Goal: Information Seeking & Learning: Learn about a topic

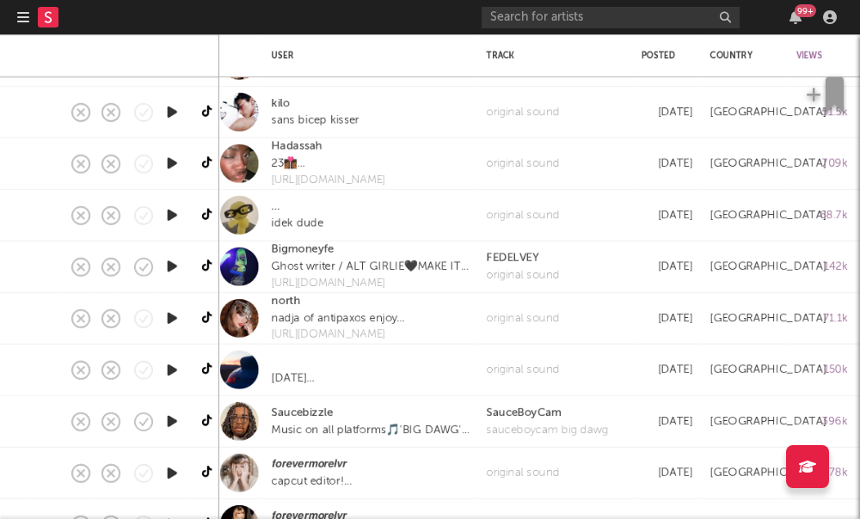
click at [30, 22] on div at bounding box center [46, 17] width 58 height 34
click at [25, 21] on icon "button" at bounding box center [23, 17] width 12 height 14
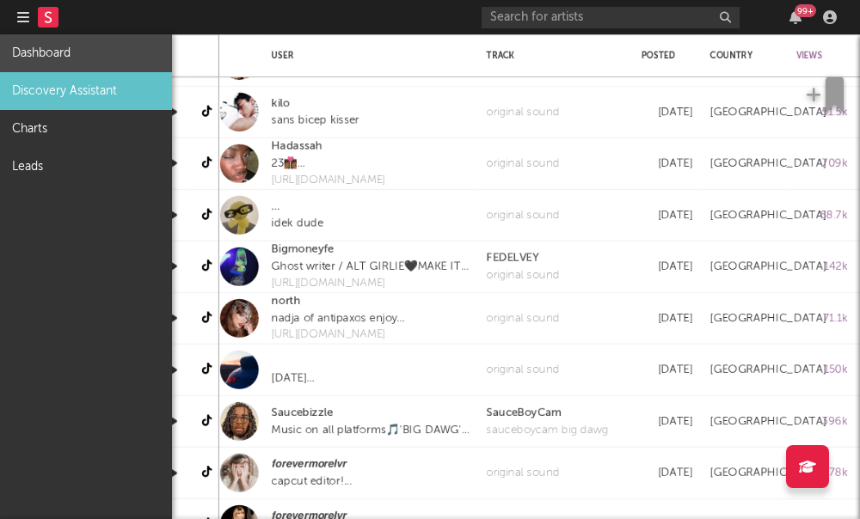
click at [57, 64] on link "Dashboard" at bounding box center [86, 53] width 172 height 38
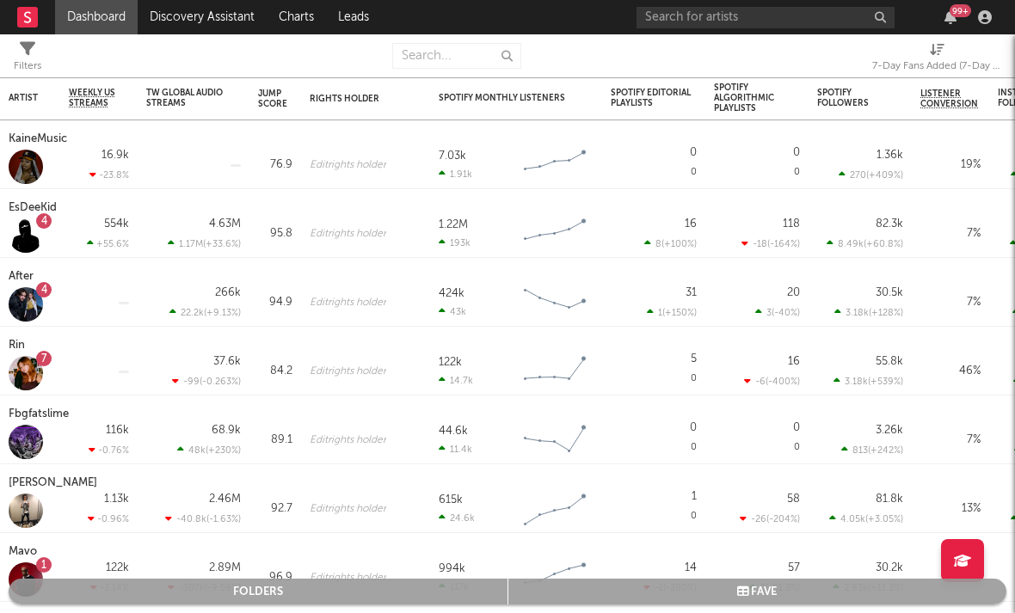
select select "-1"
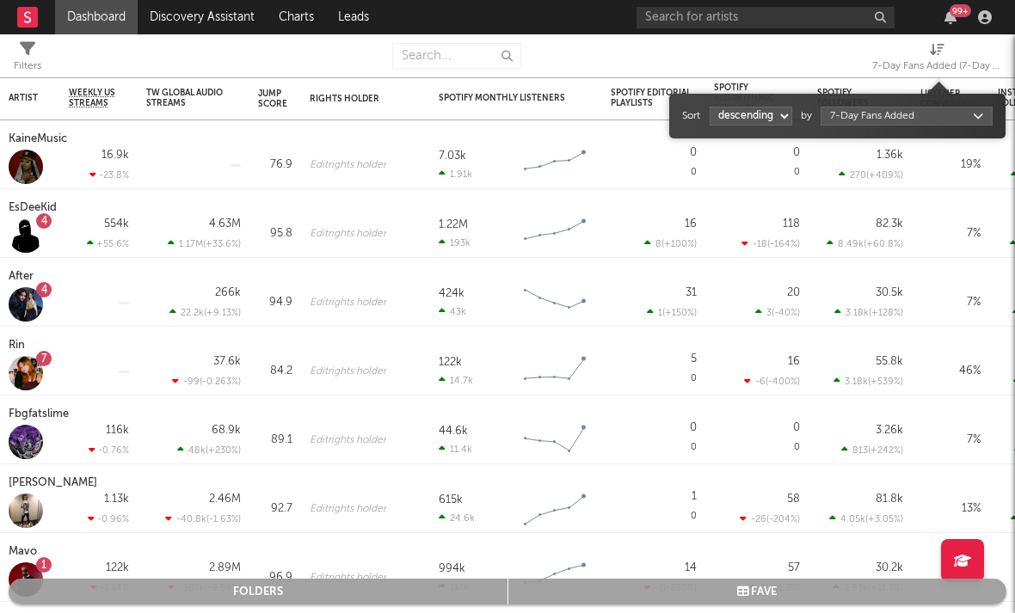
click at [859, 69] on div "7-Day Fans Added (7-Day Fans Added)" at bounding box center [936, 66] width 129 height 21
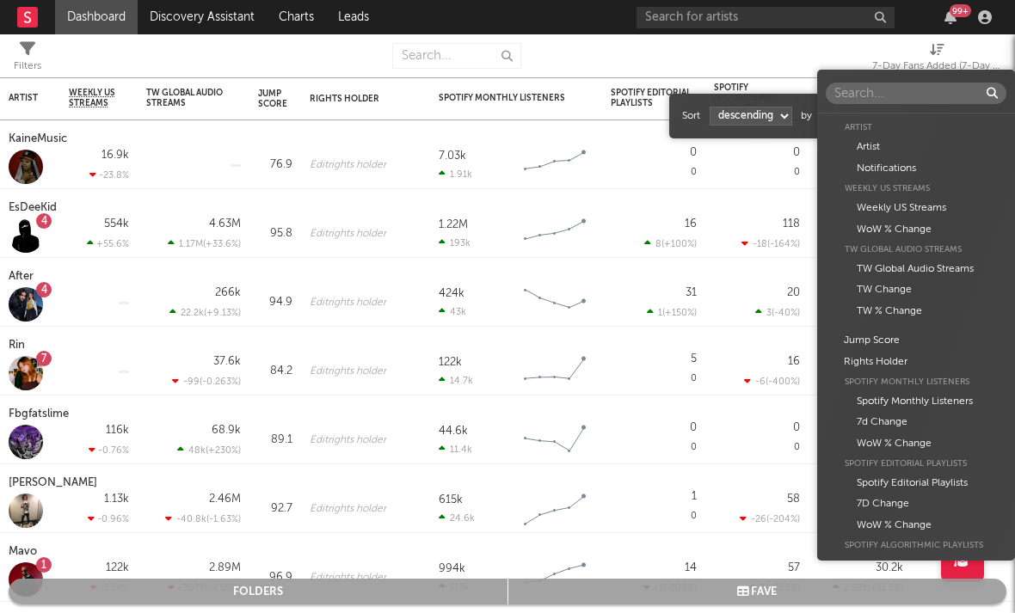
click at [859, 121] on body "Dashboard Discovery Assistant Charts Leads 99 + Notifications Settings Mark all…" at bounding box center [507, 306] width 1015 height 613
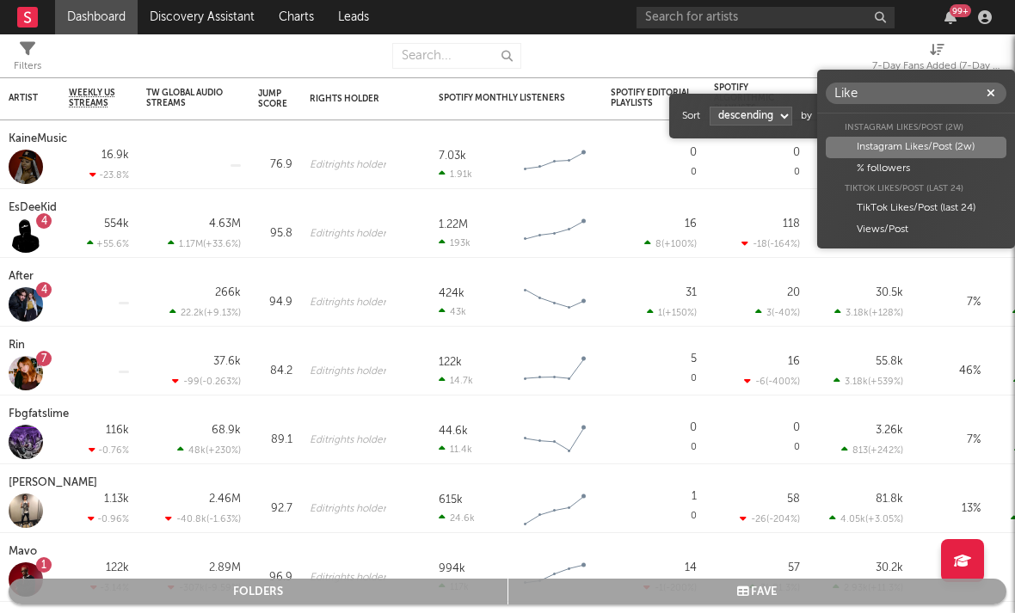
type input "Like"
click at [859, 147] on div "Instagram Likes/Post (2w)" at bounding box center [916, 147] width 181 height 21
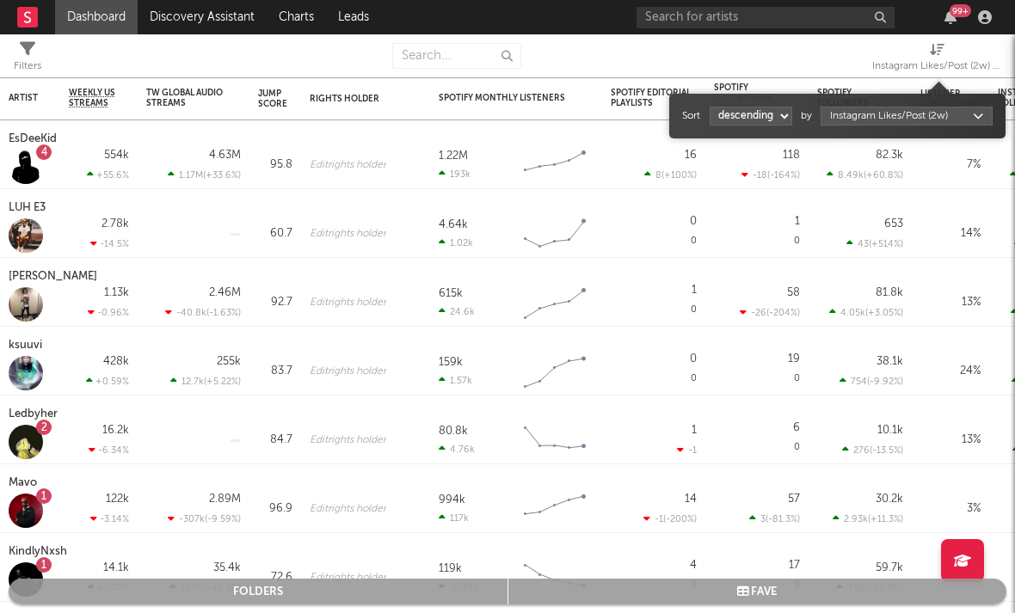
click at [765, 111] on select "ascending descending" at bounding box center [751, 116] width 83 height 19
select select "1"
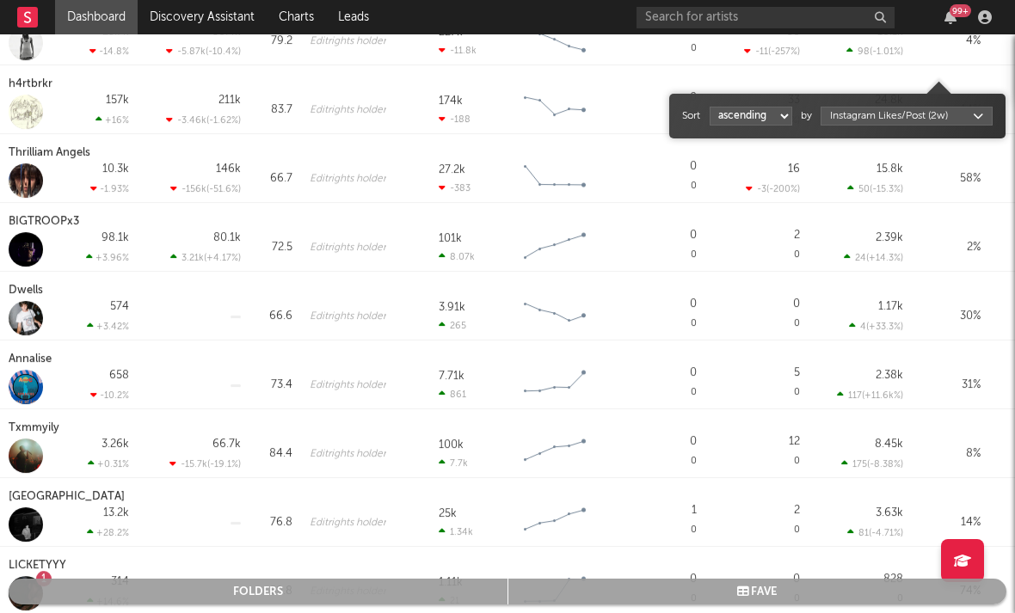
click at [9, 293] on div "Dwells" at bounding box center [28, 290] width 39 height 21
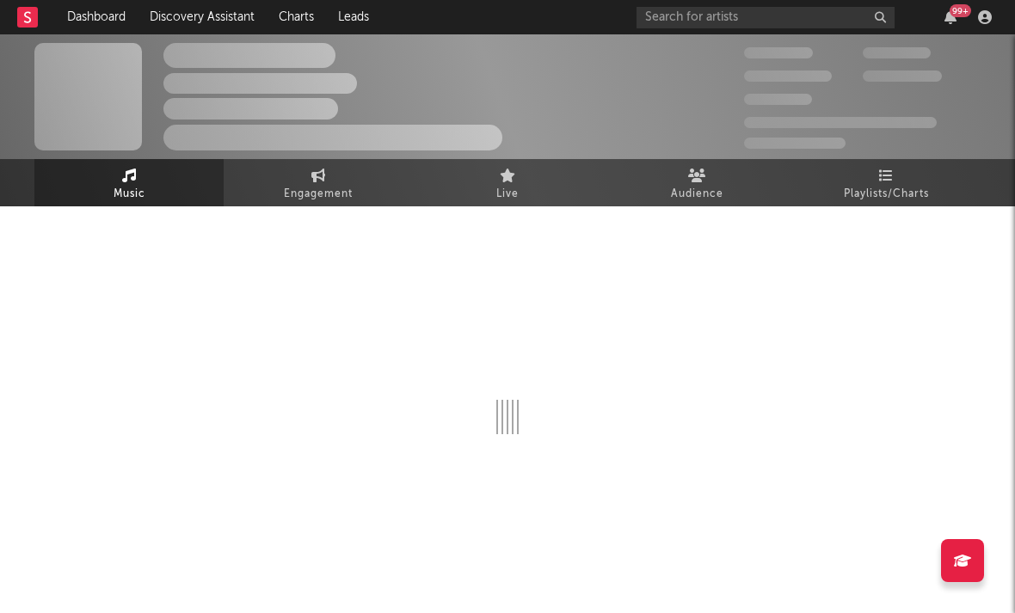
select select "6m"
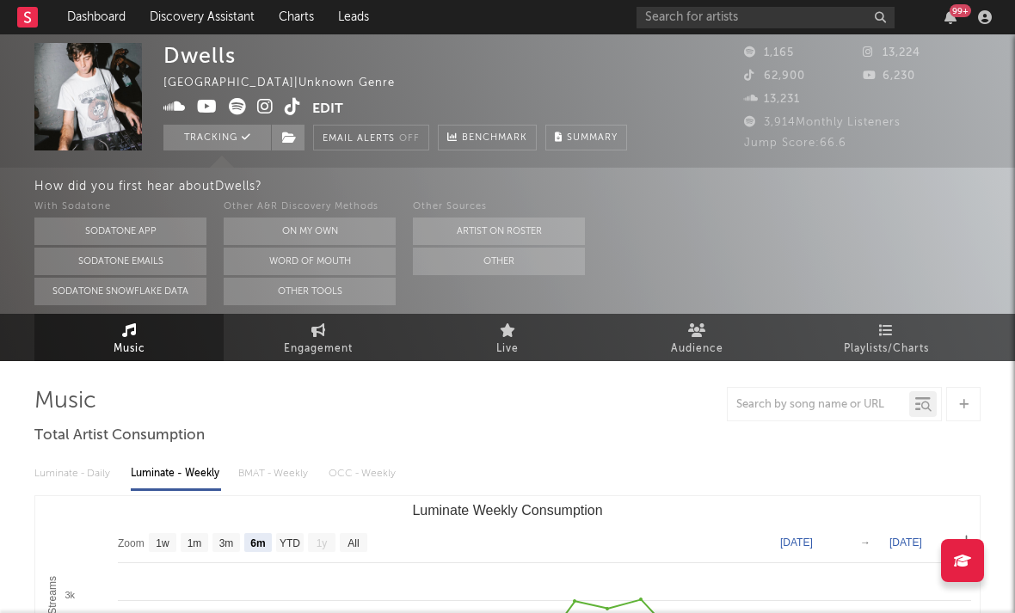
click at [261, 107] on icon at bounding box center [265, 106] width 16 height 17
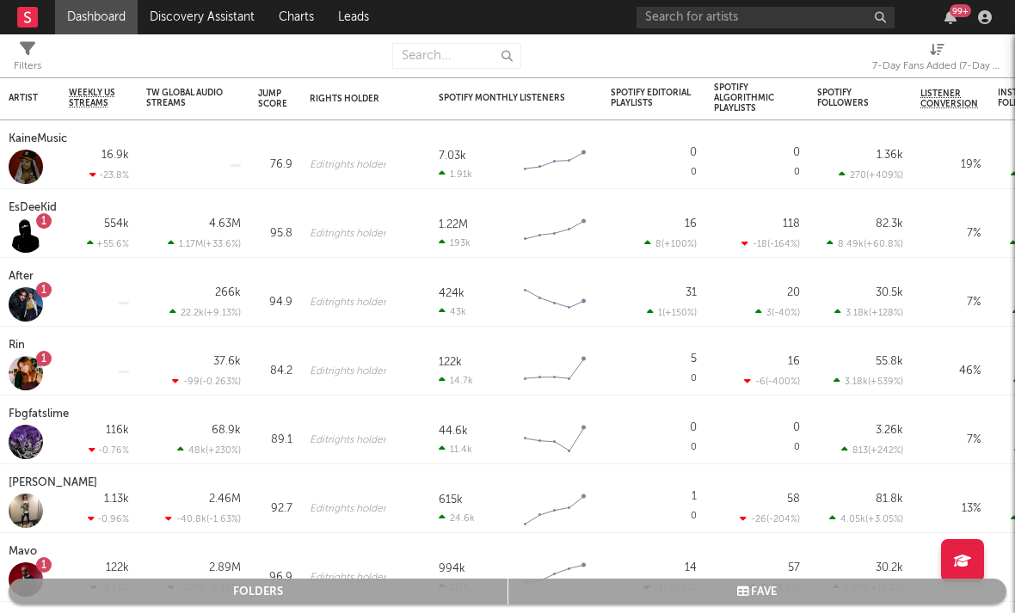
click at [859, 63] on div "7-Day Fans Added (7-Day Fans Added)" at bounding box center [936, 66] width 129 height 21
select select "-1"
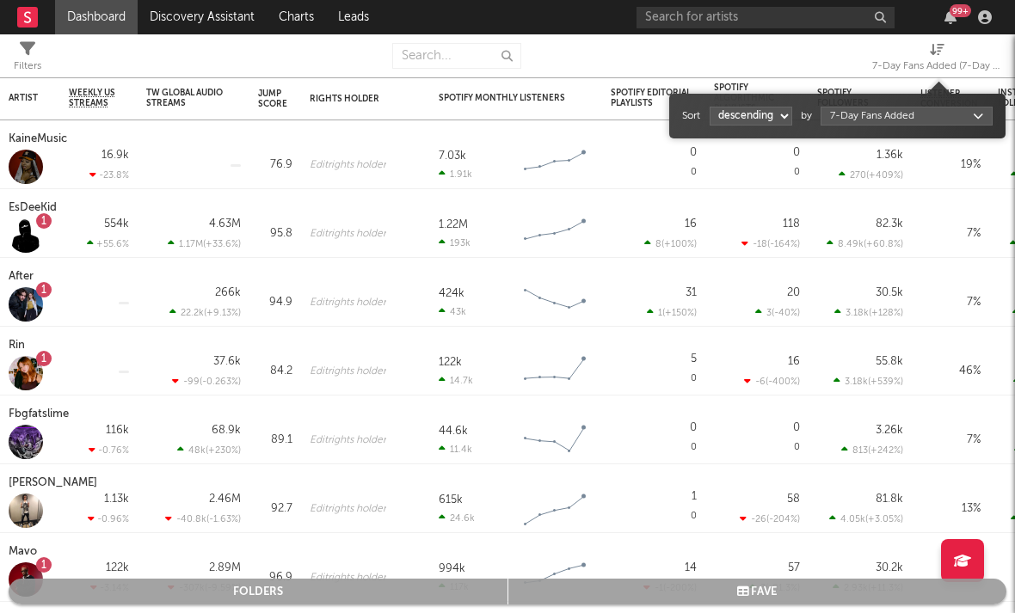
click at [859, 115] on body "Dashboard Discovery Assistant Charts Leads 99 + Notifications Settings Mark all…" at bounding box center [507, 306] width 1015 height 613
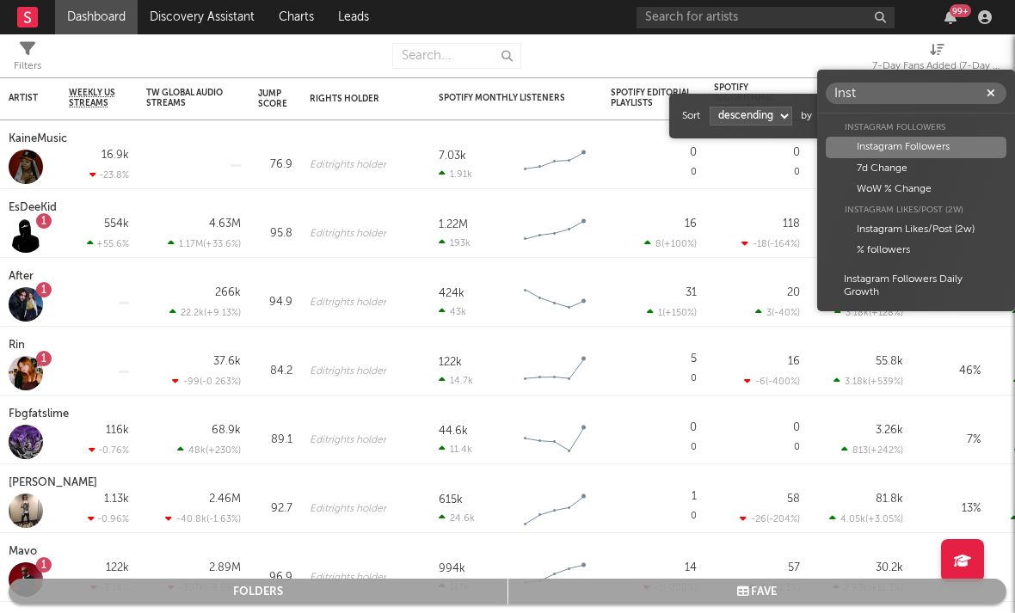
type input "Inst"
click at [859, 146] on div "Instagram Followers" at bounding box center [916, 147] width 181 height 21
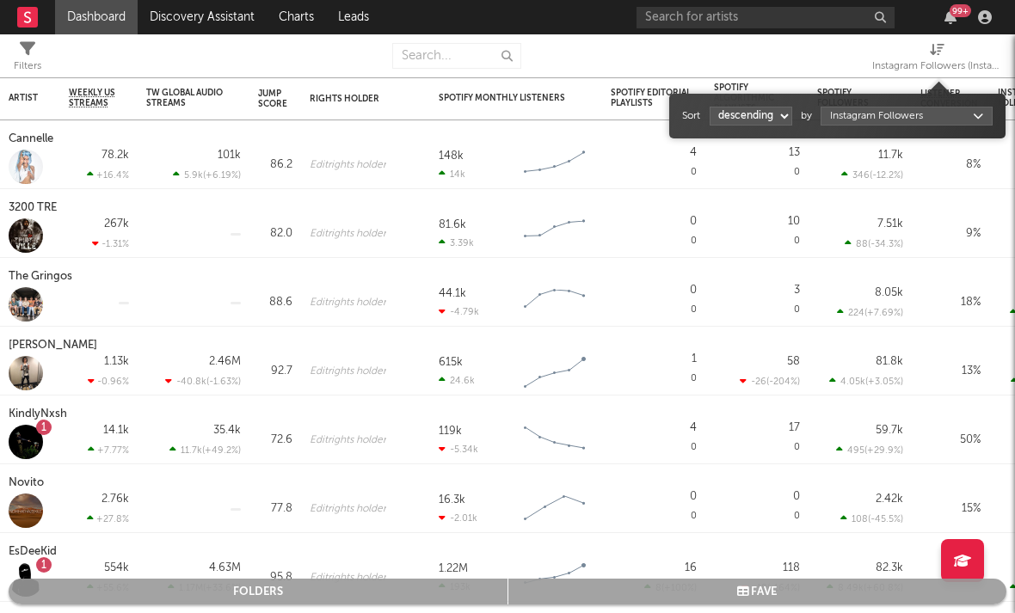
click at [763, 113] on select "ascending descending" at bounding box center [751, 116] width 83 height 19
select select "1"
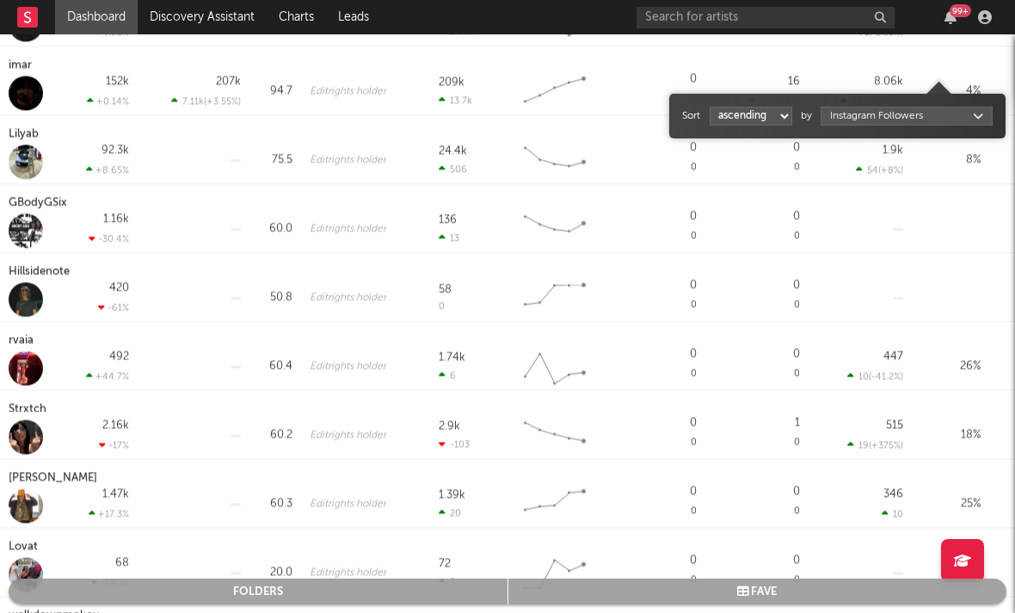
click at [10, 342] on div "rvaia" at bounding box center [23, 340] width 29 height 21
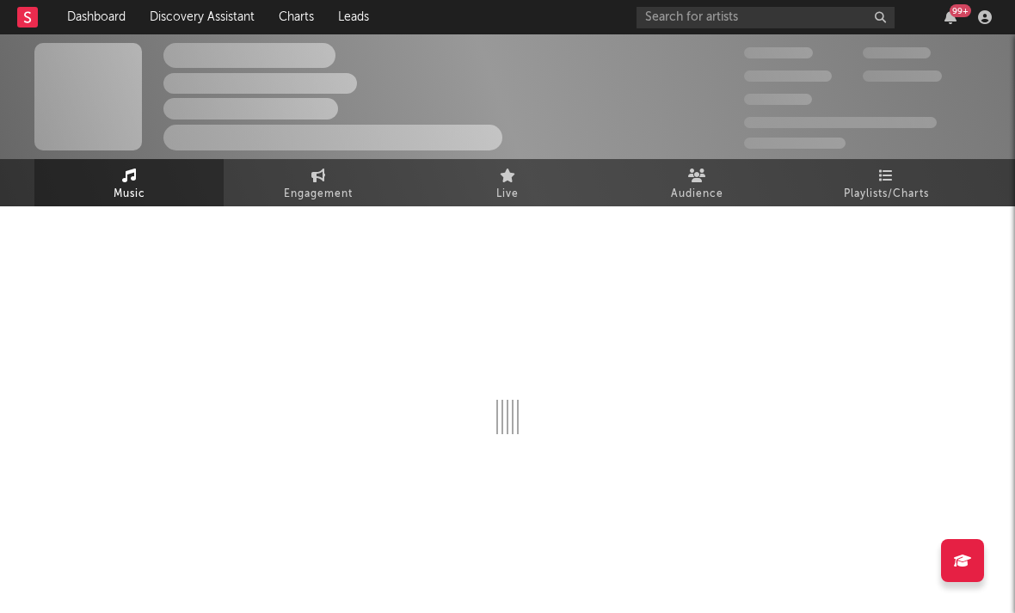
select select "6m"
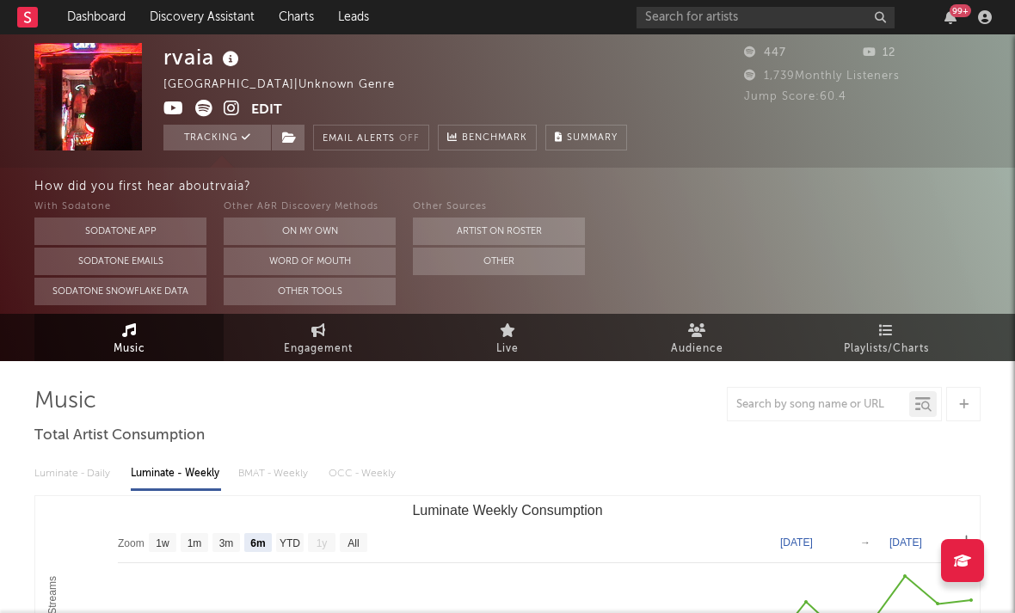
click at [228, 108] on icon at bounding box center [232, 108] width 16 height 17
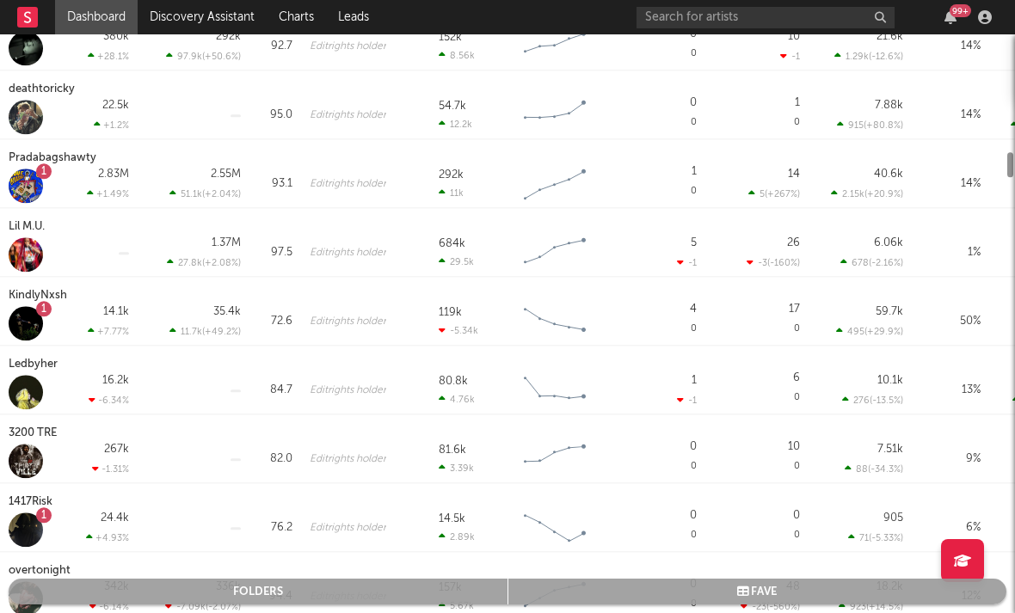
click at [859, 303] on div at bounding box center [507, 345] width 1015 height 536
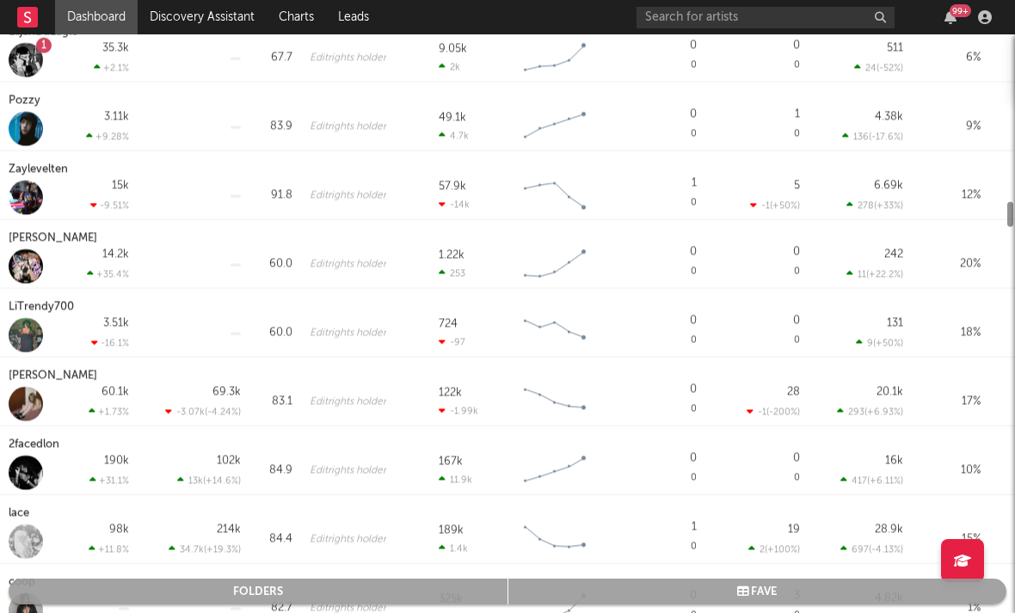
click at [858, 293] on div at bounding box center [507, 345] width 1015 height 536
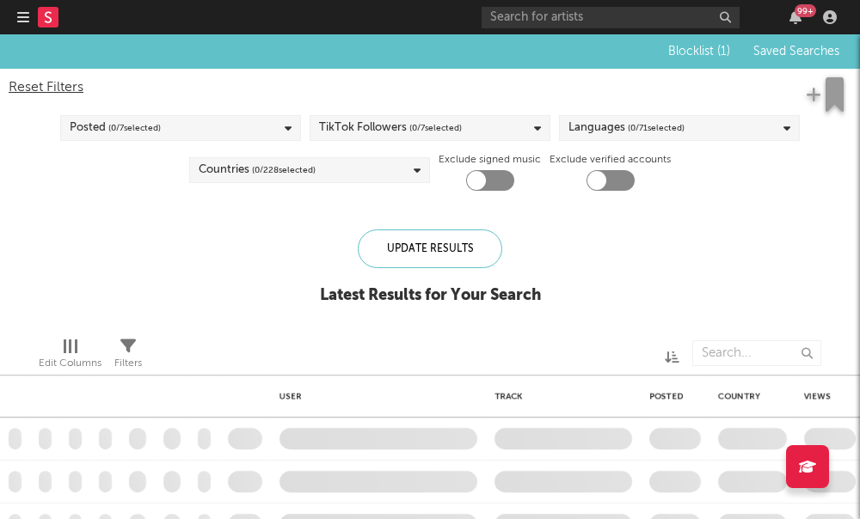
checkbox input "true"
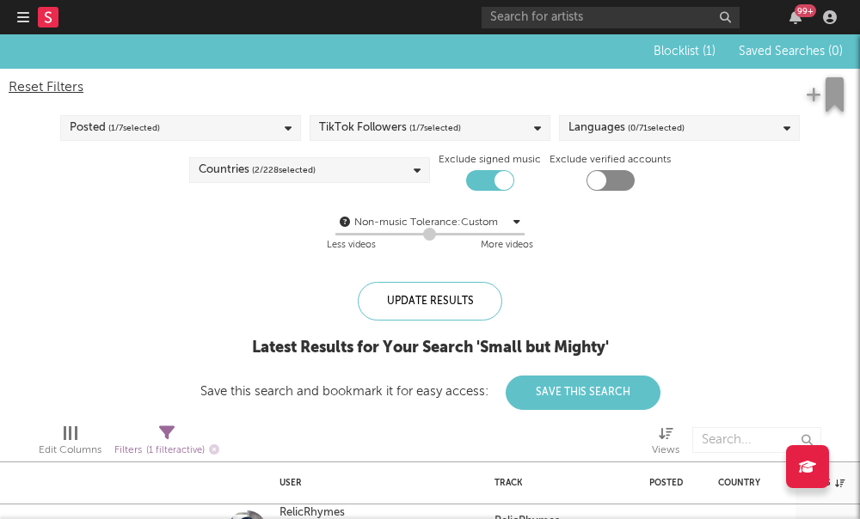
click at [97, 131] on div "Posted ( 1 / 7 selected)" at bounding box center [115, 128] width 90 height 21
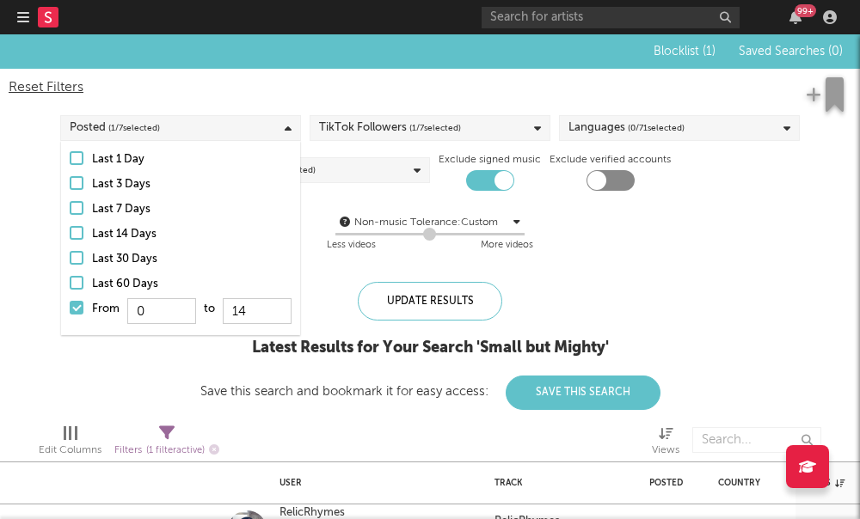
click at [763, 305] on div "Blocklist ( 1 ) Saved Searches ( 0 ) Reset Filters Posted ( 1 / 7 selected) Tik…" at bounding box center [430, 222] width 860 height 376
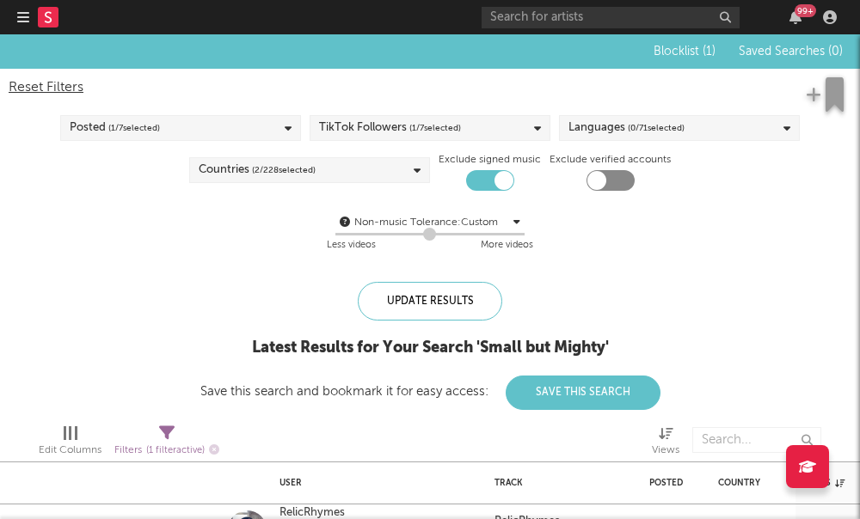
click at [498, 124] on div "TikTok Followers ( 1 / 7 selected)" at bounding box center [430, 128] width 241 height 26
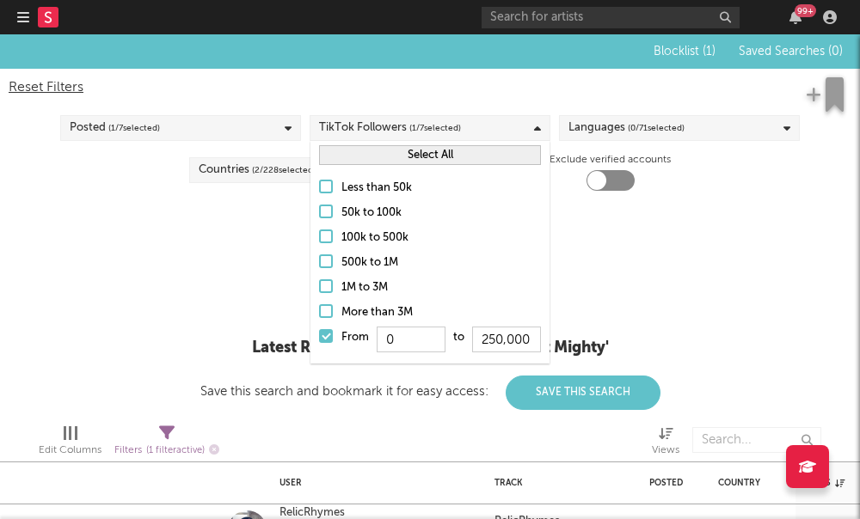
click at [327, 212] on div at bounding box center [326, 212] width 14 height 14
click at [319, 212] on input "50k to 100k" at bounding box center [319, 213] width 0 height 21
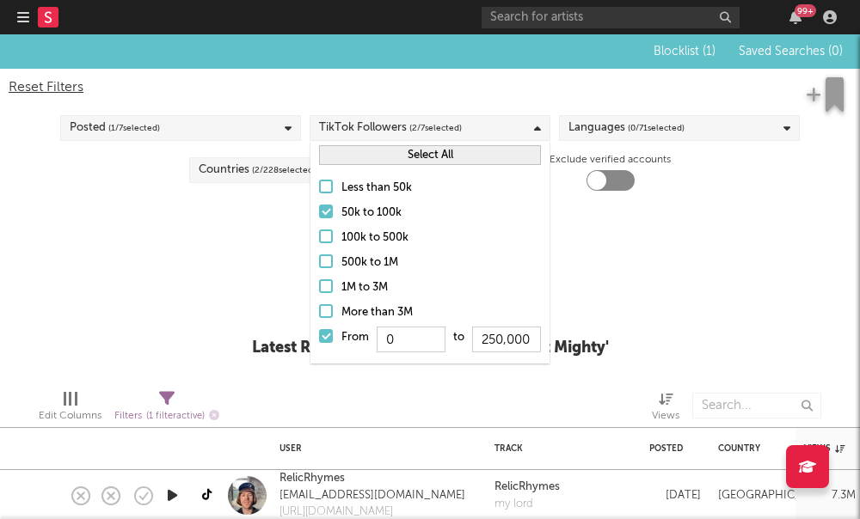
click at [329, 186] on div at bounding box center [326, 187] width 14 height 14
click at [319, 186] on input "Less than 50k" at bounding box center [319, 188] width 0 height 21
click at [326, 209] on div at bounding box center [326, 212] width 14 height 14
click at [319, 209] on input "50k to 100k" at bounding box center [319, 213] width 0 height 21
click at [324, 341] on div at bounding box center [326, 336] width 14 height 14
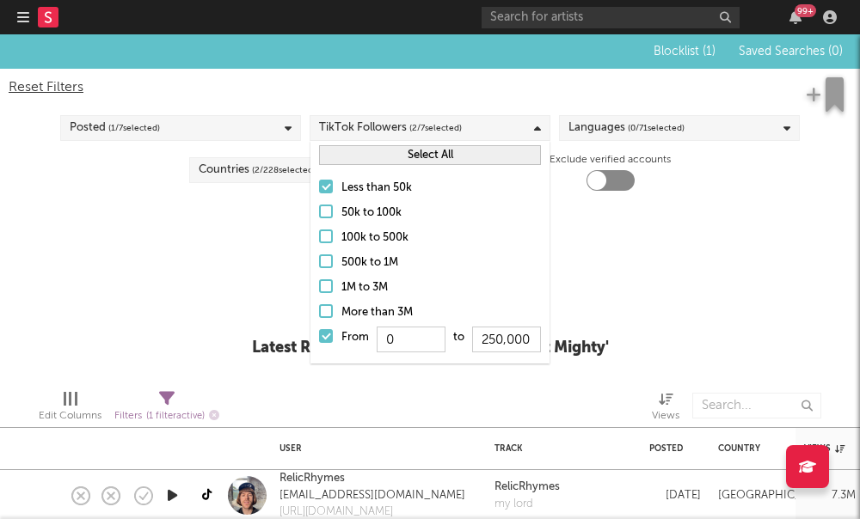
click at [319, 341] on input "From 0 to 250,000" at bounding box center [319, 342] width 0 height 28
click at [703, 292] on div "Blocklist ( 1 ) Saved Searches ( 0 ) Reset Filters Posted ( 1 / 7 selected) Tik…" at bounding box center [430, 204] width 860 height 341
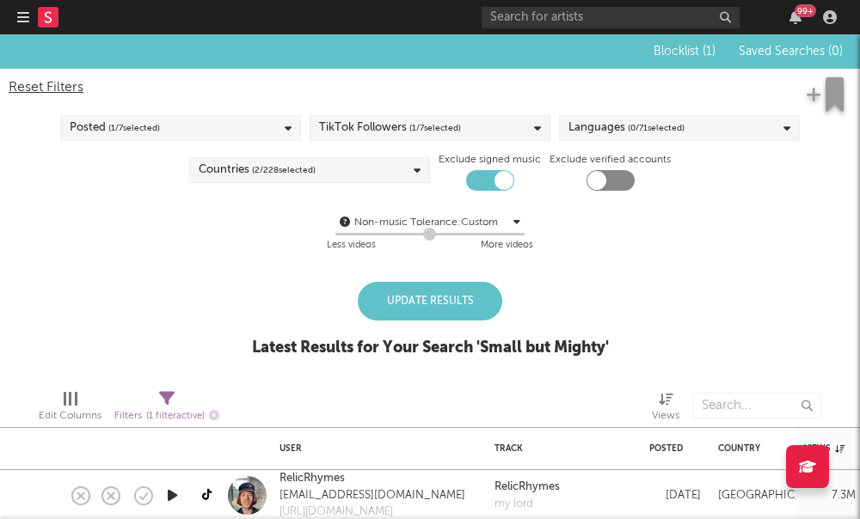
click at [454, 296] on div "Update Results" at bounding box center [430, 301] width 144 height 39
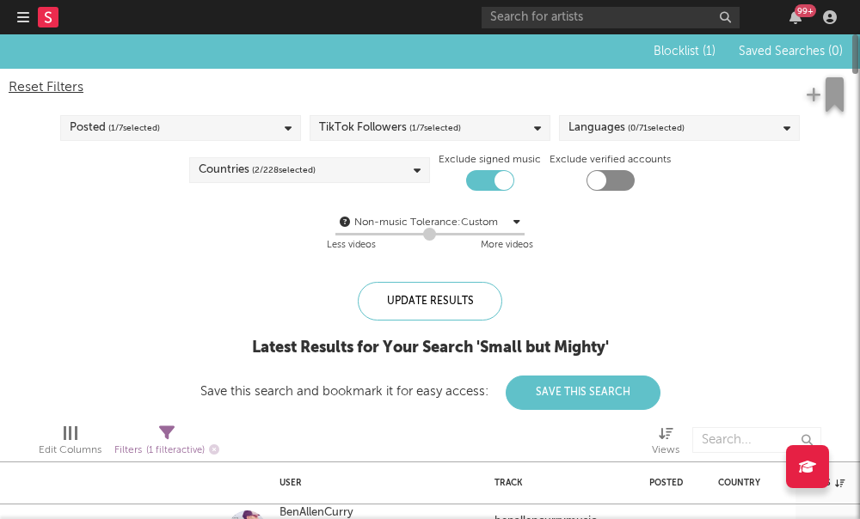
click at [647, 274] on div "Blocklist ( 1 ) Saved Searches ( 0 ) Reset Filters Posted ( 1 / 7 selected) Tik…" at bounding box center [430, 222] width 860 height 376
click at [720, 138] on div "Languages ( 0 / 71 selected)" at bounding box center [679, 128] width 241 height 26
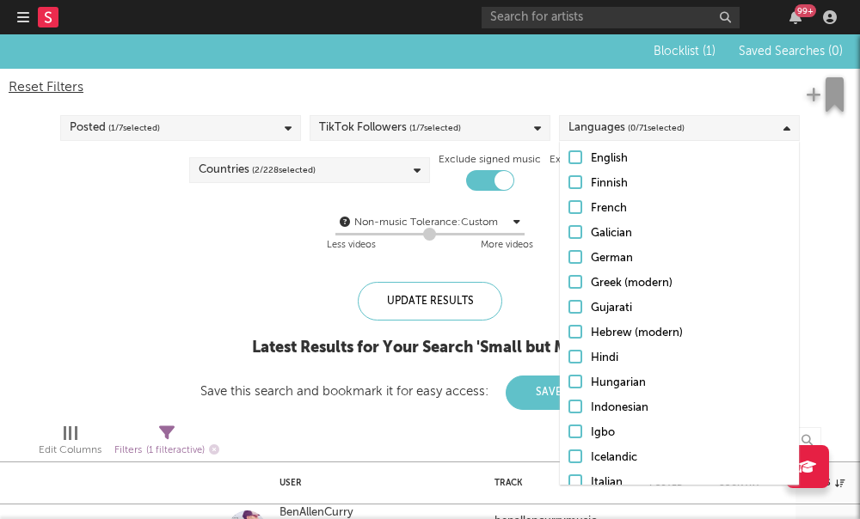
scroll to position [354, 0]
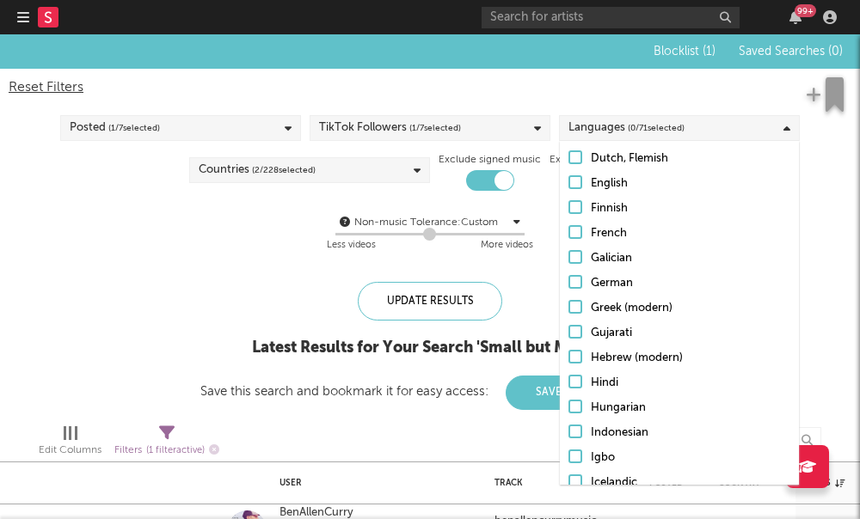
click at [571, 193] on label "English" at bounding box center [680, 184] width 222 height 21
click at [569, 193] on input "English" at bounding box center [569, 184] width 0 height 21
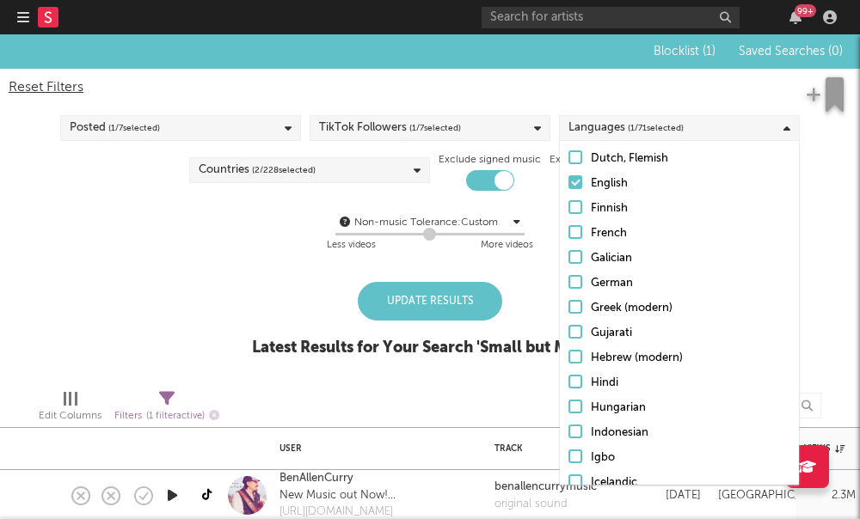
click at [285, 305] on div "Update Results Latest Results for Your Search ' Small but Mighty '" at bounding box center [430, 329] width 357 height 94
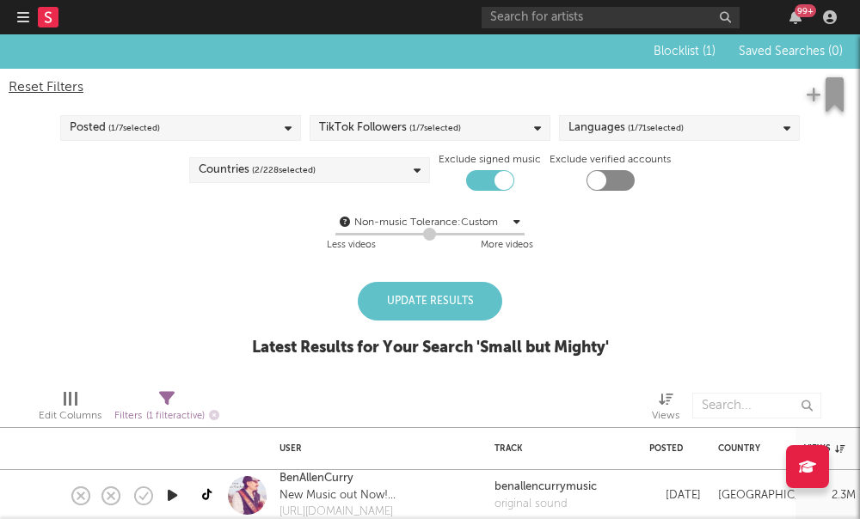
click at [373, 175] on div "Countries ( 2 / 228 selected)" at bounding box center [309, 170] width 241 height 26
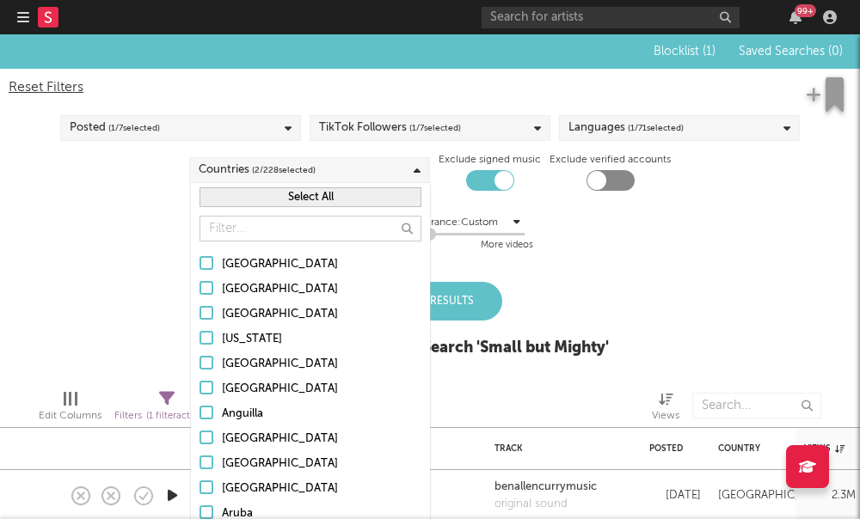
click at [609, 296] on div "Update Results Latest Results for Your Search ' Small but Mighty '" at bounding box center [430, 329] width 357 height 94
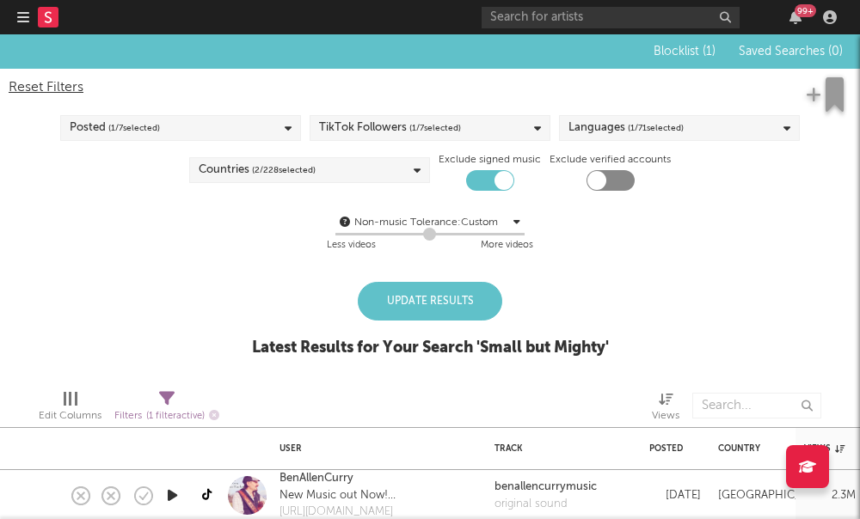
click at [448, 298] on div "Update Results" at bounding box center [430, 301] width 144 height 39
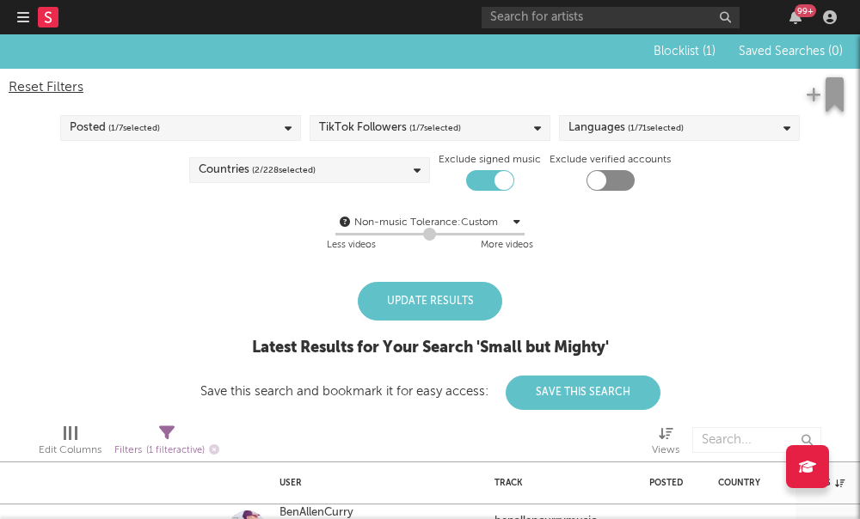
click at [459, 300] on div "Update Results" at bounding box center [430, 301] width 144 height 39
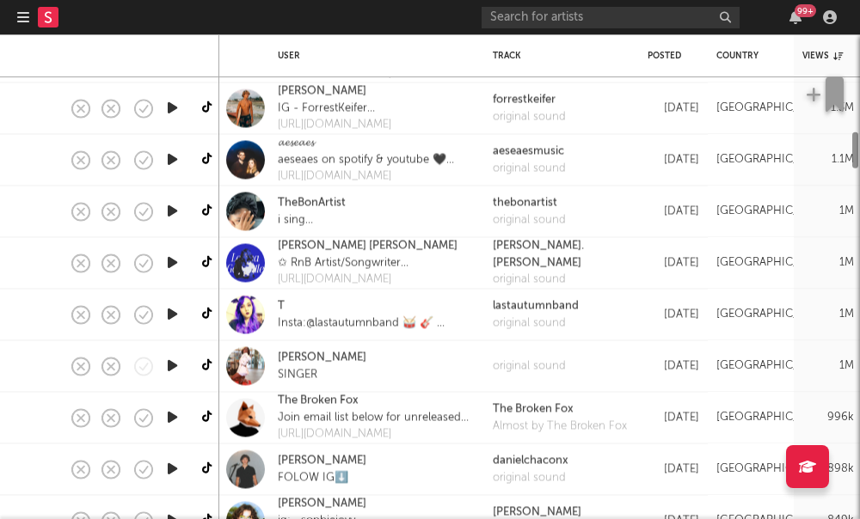
click at [72, 344] on div at bounding box center [430, 276] width 860 height 485
